Goal: Information Seeking & Learning: Find specific fact

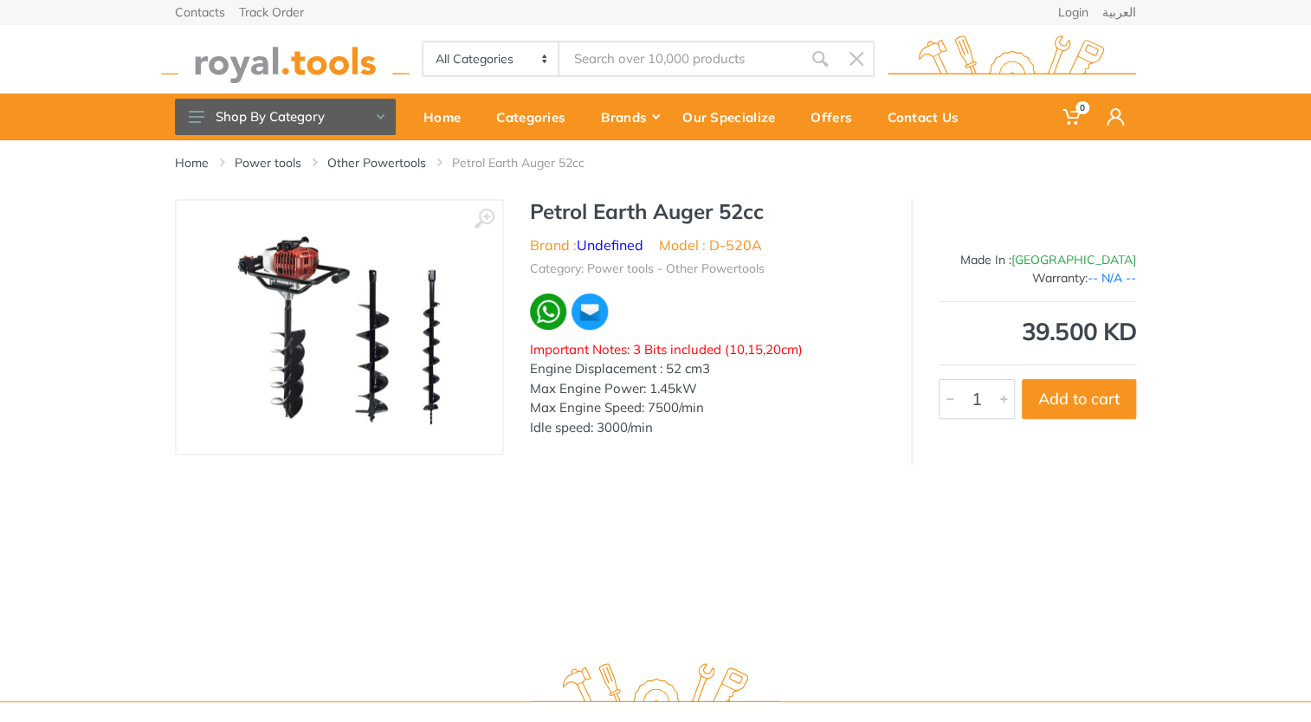
click at [545, 175] on div "Home Power tools Other Powertools Petrol Earth Auger 52cc" at bounding box center [655, 169] width 987 height 59
click at [542, 171] on div "Home Power tools Other Powertools Petrol Earth Auger 52cc" at bounding box center [655, 169] width 987 height 59
copy li "Auger"
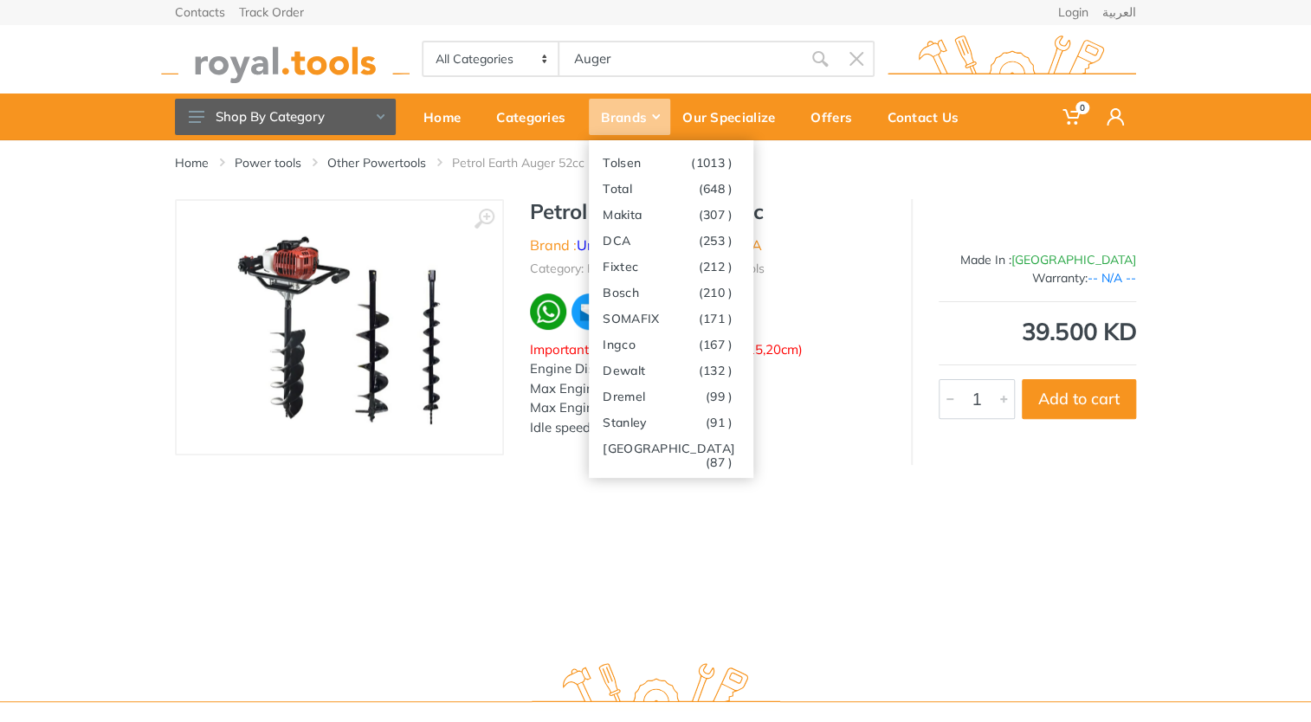
type input "Auger"
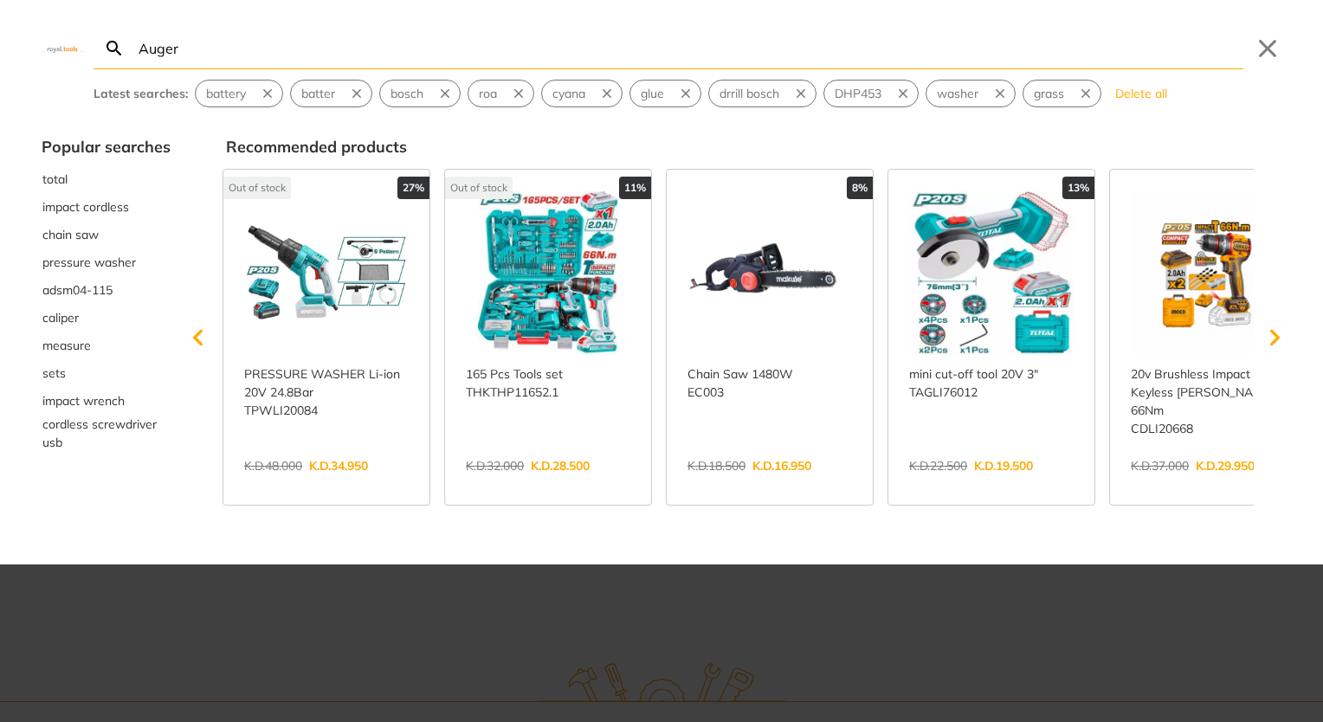
type input "Auger"
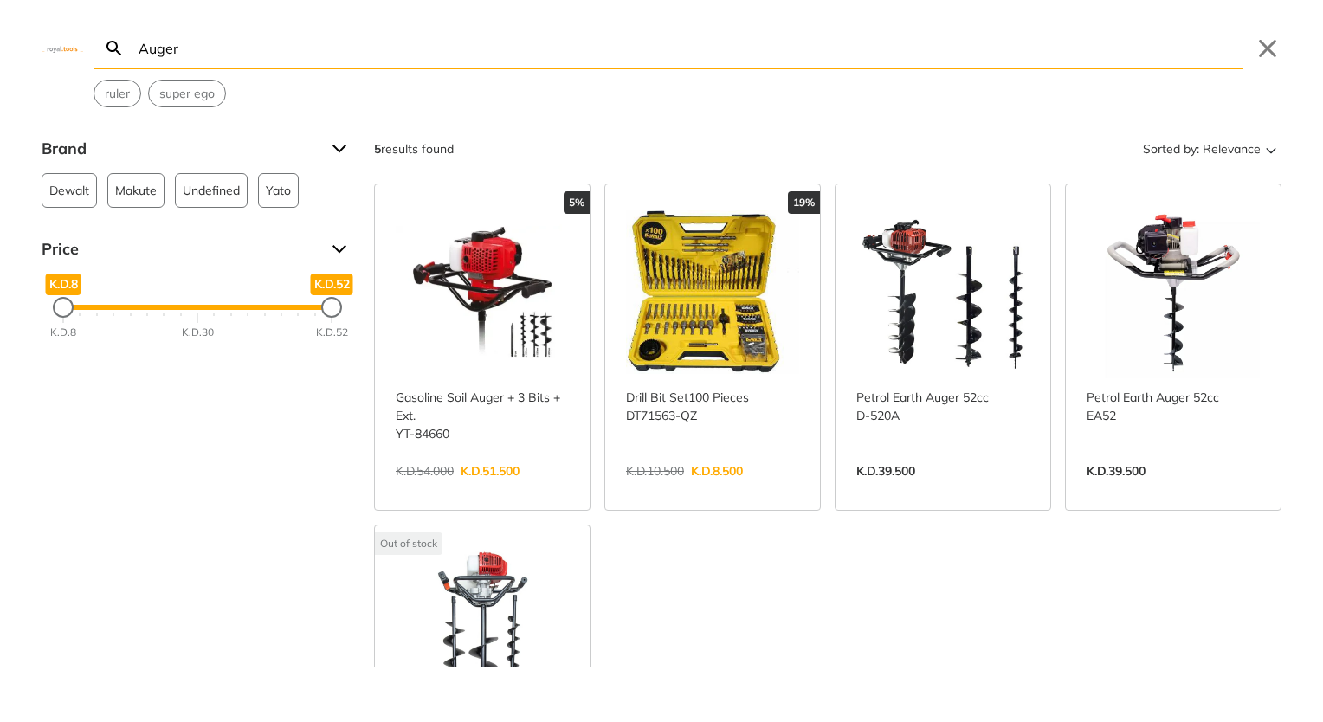
type input "Auger"
click at [483, 489] on link "View more →" at bounding box center [482, 489] width 173 height 0
click at [893, 489] on link "View more →" at bounding box center [942, 489] width 173 height 0
click at [1135, 489] on link "View more →" at bounding box center [1172, 489] width 173 height 0
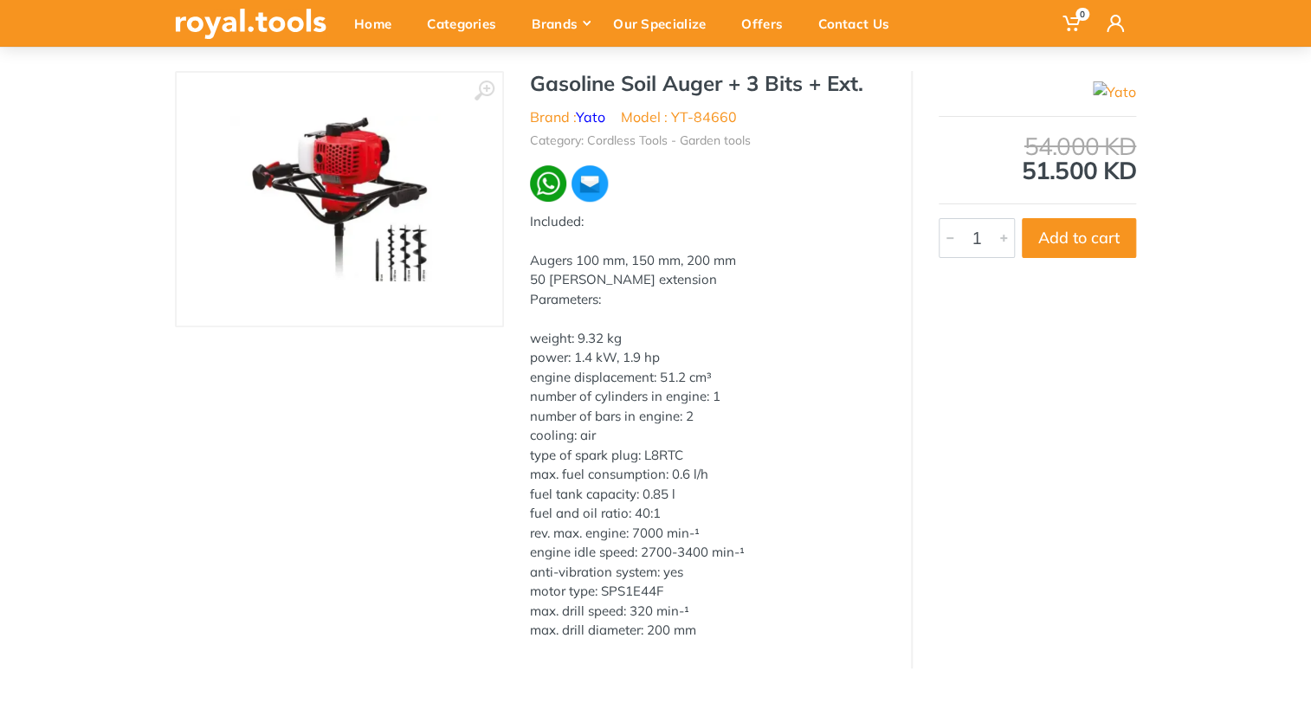
scroll to position [128, 0]
click at [345, 217] on img at bounding box center [339, 199] width 218 height 218
click at [700, 116] on li "Model : YT-84660" at bounding box center [679, 116] width 116 height 21
drag, startPoint x: 738, startPoint y: 116, endPoint x: 675, endPoint y: 119, distance: 63.3
click at [675, 119] on ul "Brand : Yato Model : YT-84660" at bounding box center [707, 116] width 355 height 21
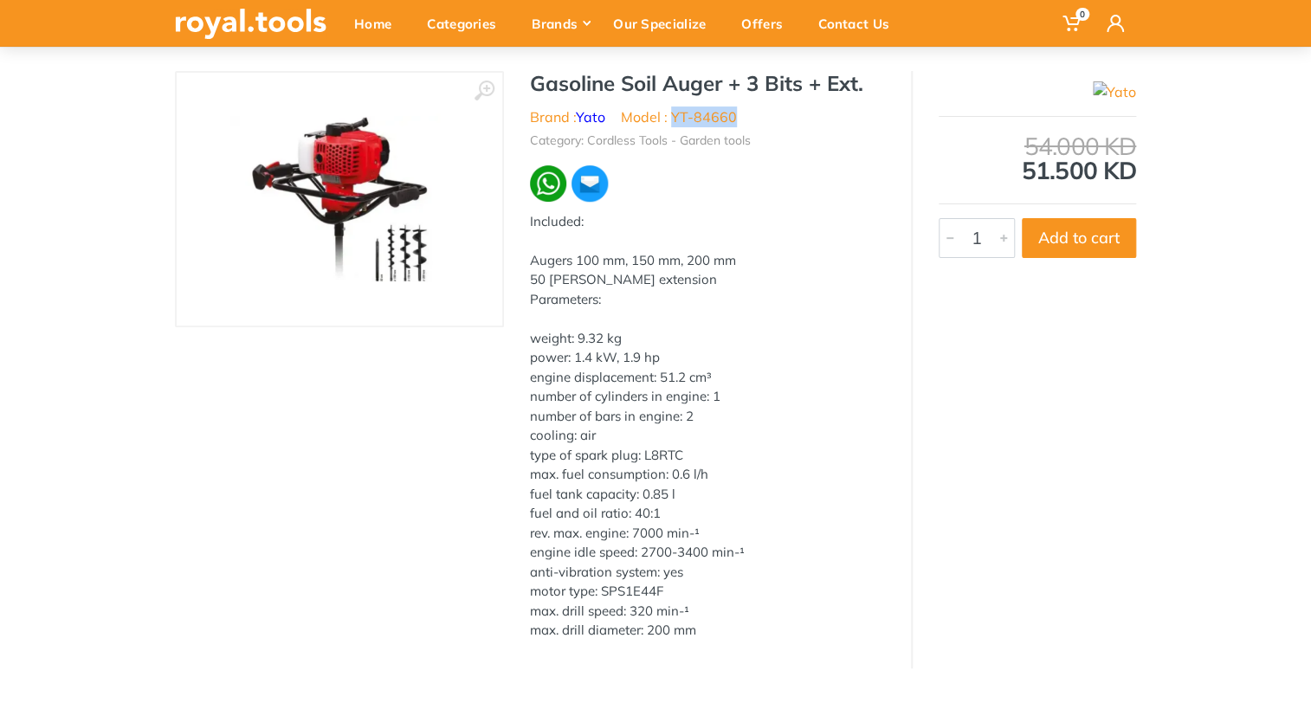
copy li "YT-84660"
